Goal: Entertainment & Leisure: Consume media (video, audio)

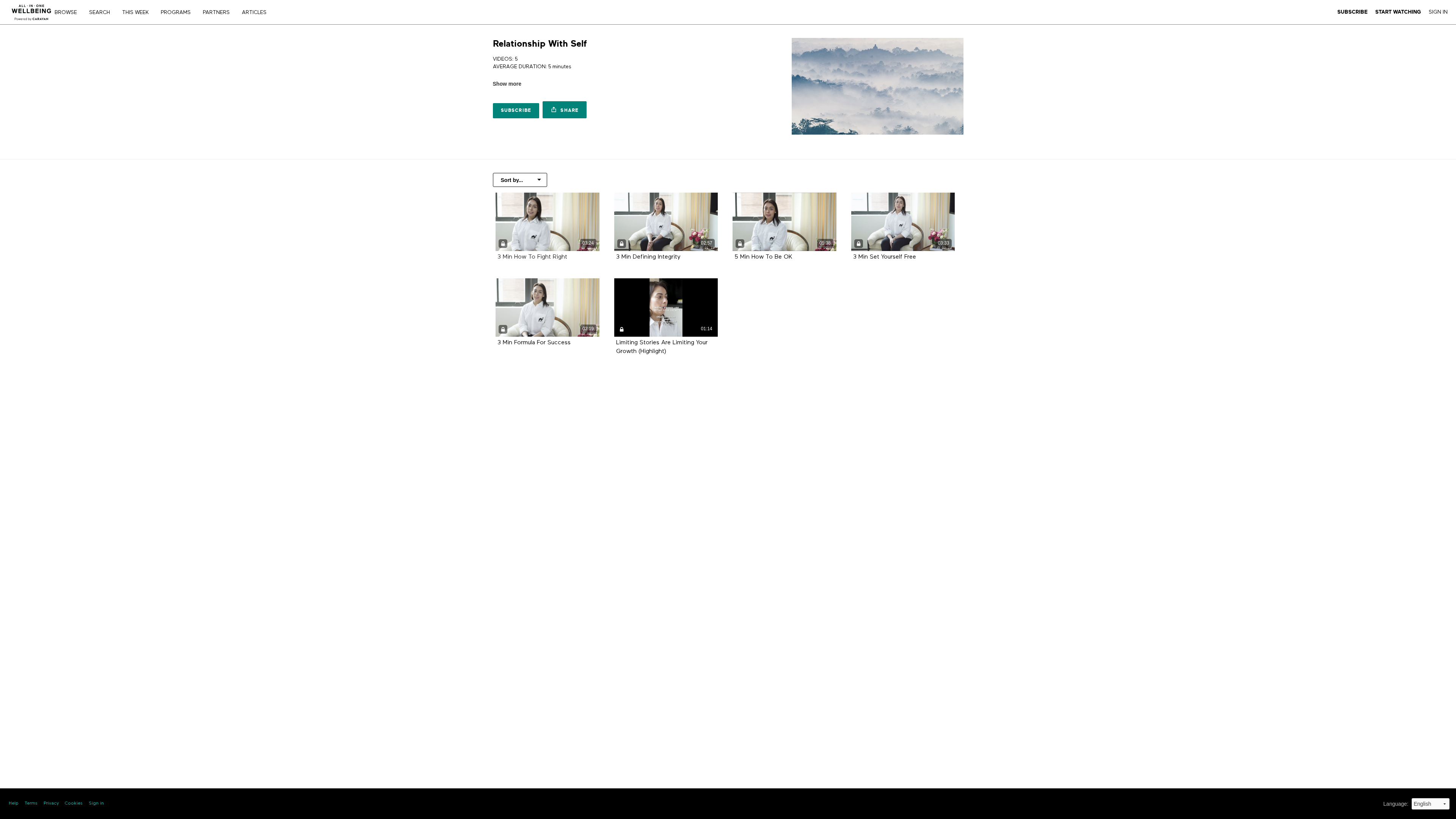
click at [532, 257] on strong "3 Min How To Fight Right" at bounding box center [532, 257] width 70 height 6
